Goal: Entertainment & Leisure: Consume media (video, audio)

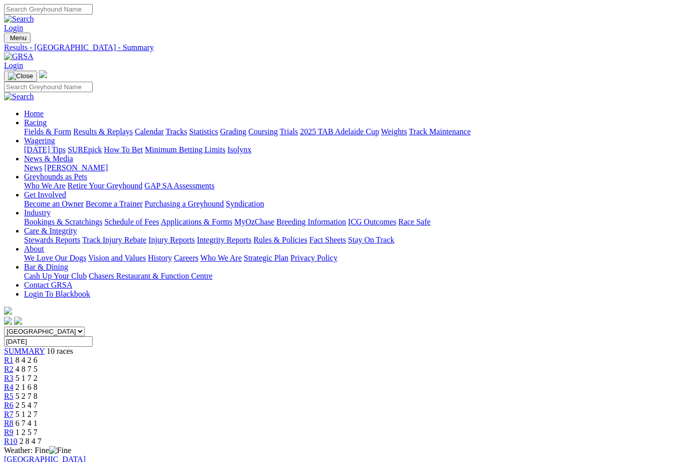
click at [128, 127] on link "Results & Replays" at bounding box center [103, 131] width 60 height 9
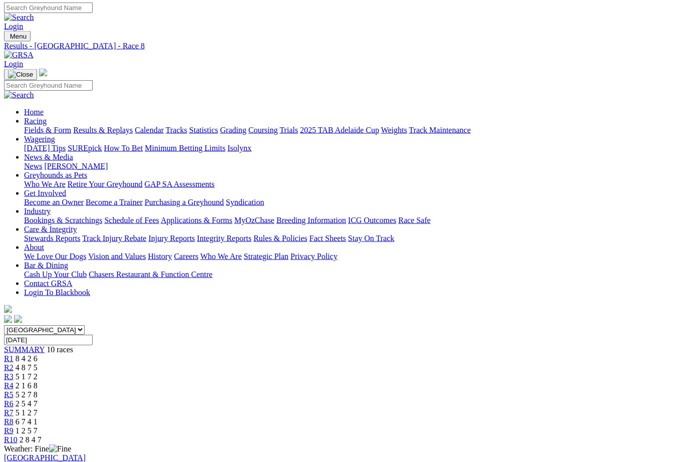
scroll to position [2, 0]
click at [38, 426] on span "1 2 5 7" at bounding box center [27, 430] width 22 height 9
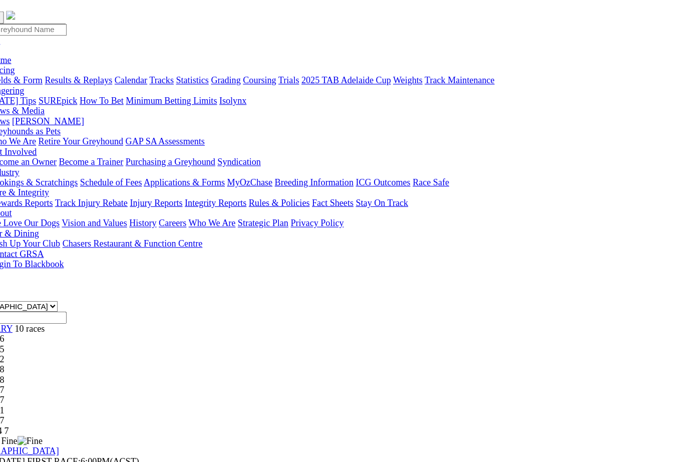
scroll to position [37, 0]
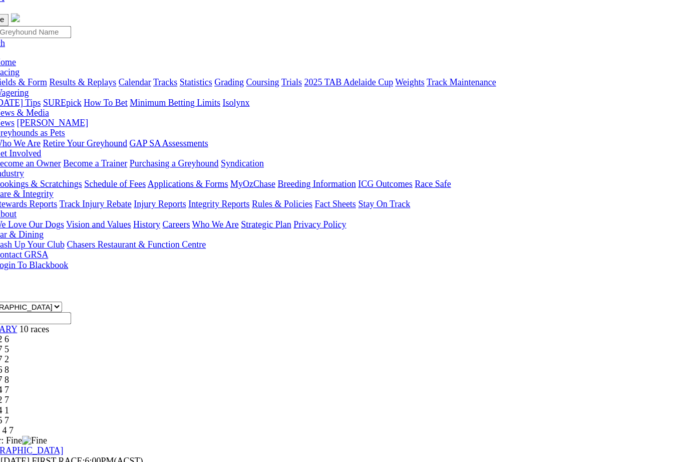
click at [42, 400] on span "2 8 4 7" at bounding box center [31, 404] width 22 height 9
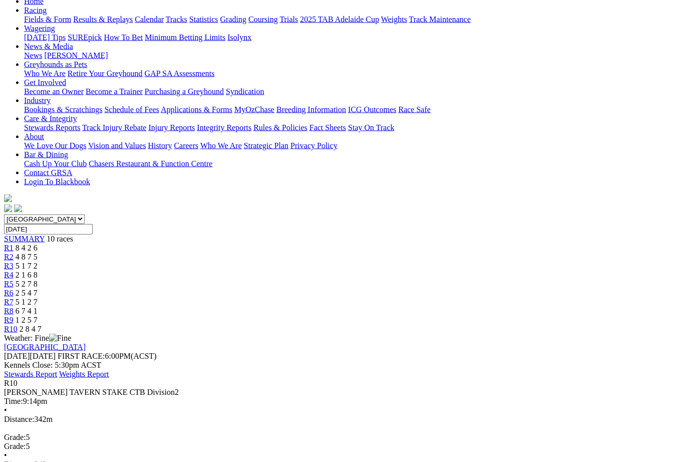
scroll to position [112, 0]
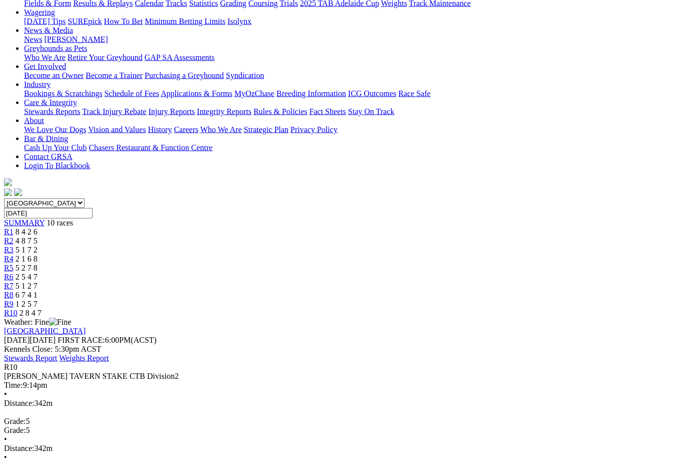
click at [14, 227] on span "R1" at bounding box center [9, 231] width 10 height 9
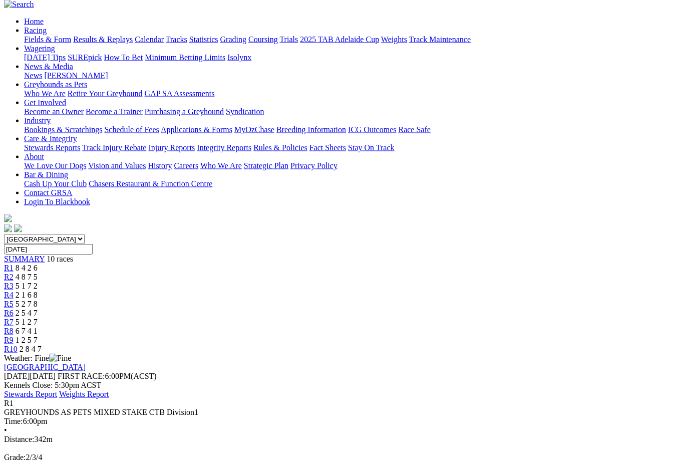
scroll to position [93, 0]
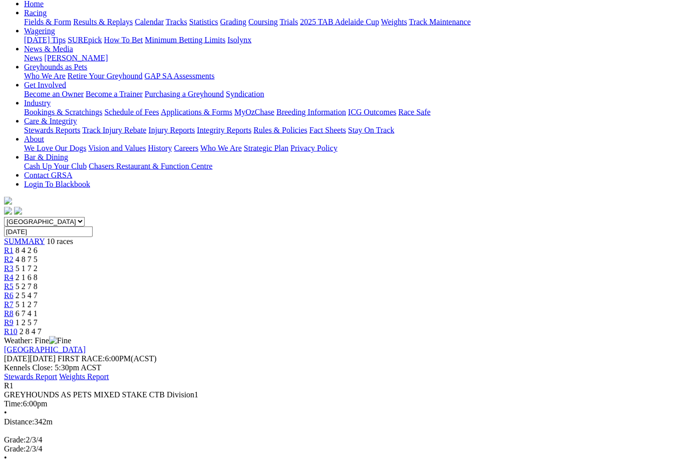
click at [14, 255] on span "R2" at bounding box center [9, 259] width 10 height 9
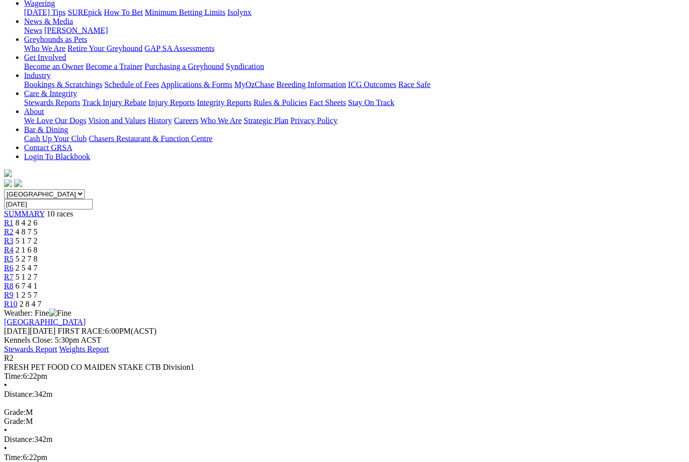
scroll to position [138, 0]
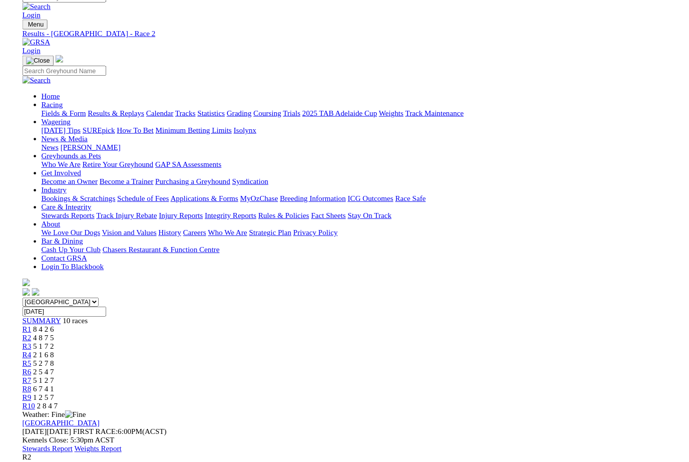
scroll to position [138, 0]
